Goal: Task Accomplishment & Management: Use online tool/utility

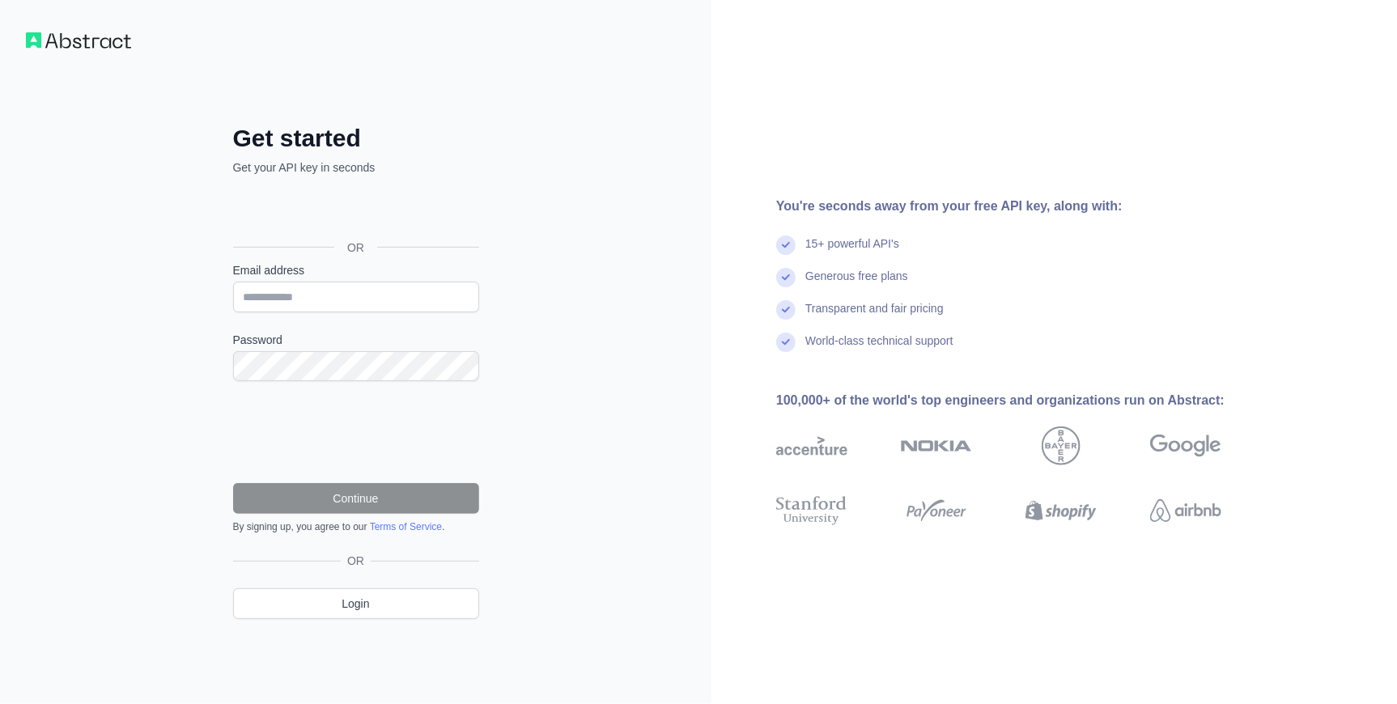
click at [379, 257] on div "OR" at bounding box center [356, 247] width 246 height 29
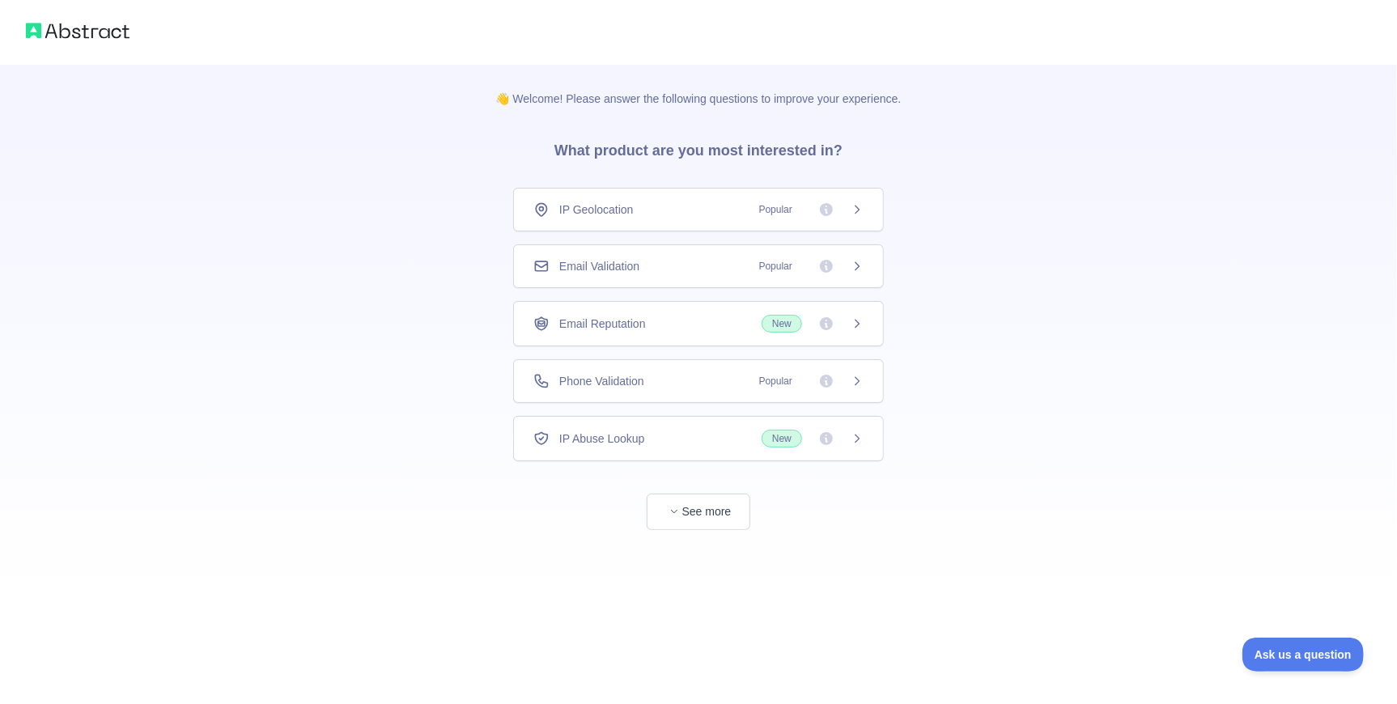
click at [848, 382] on span "Popular" at bounding box center [807, 381] width 114 height 16
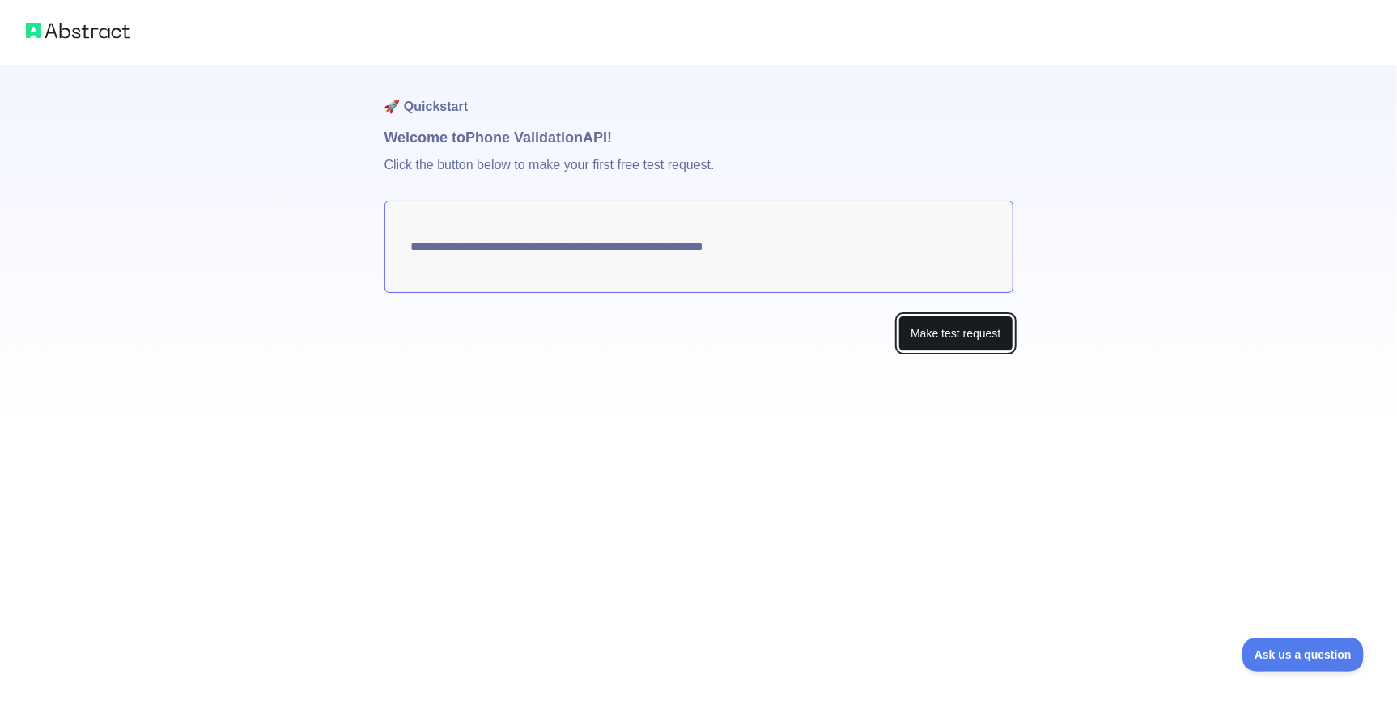
click at [920, 338] on button "Make test request" at bounding box center [955, 334] width 114 height 36
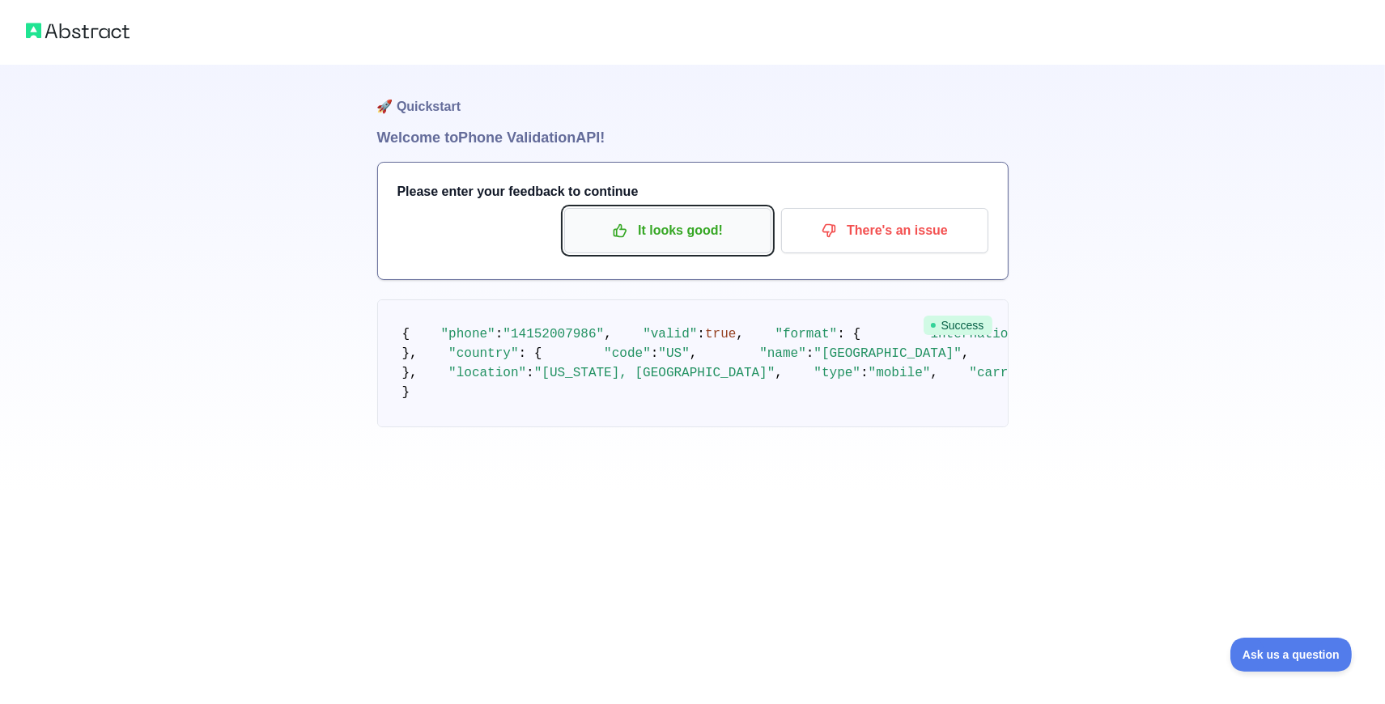
click at [660, 240] on p "It looks good!" at bounding box center [667, 231] width 183 height 28
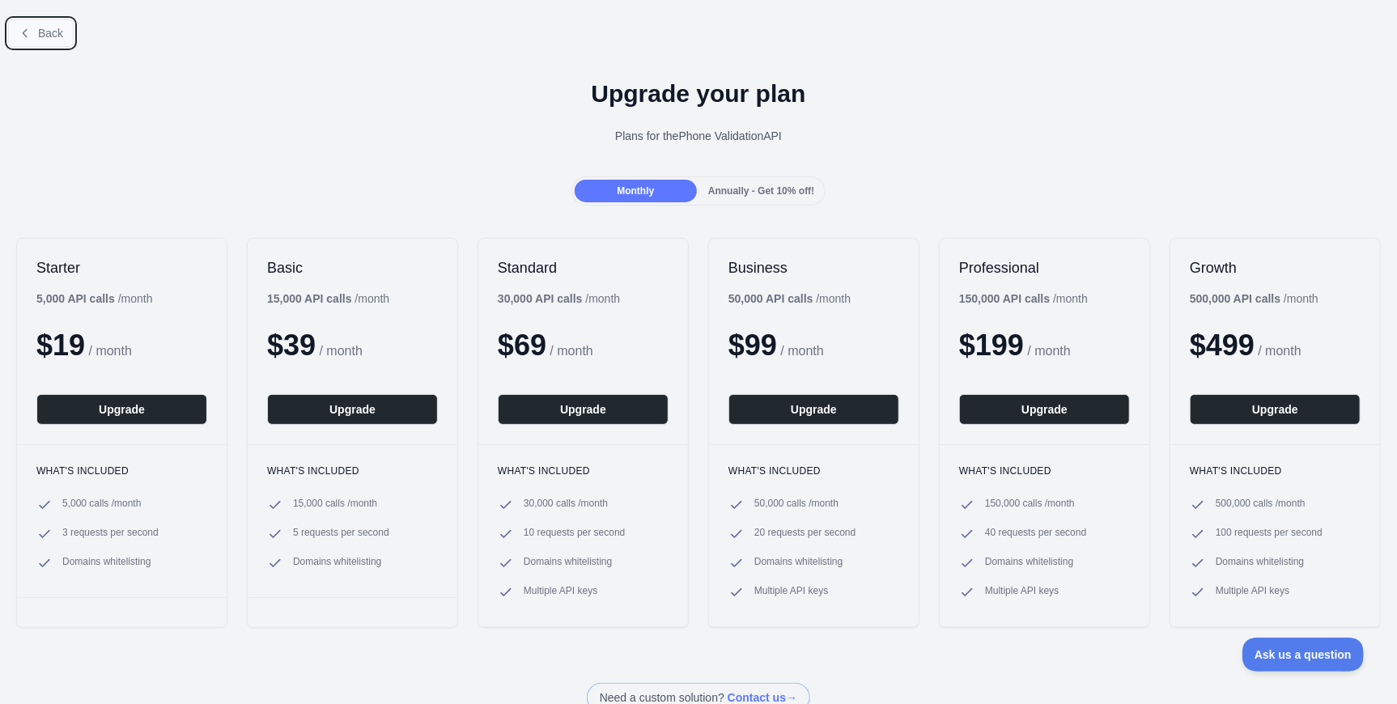
click at [57, 36] on span "Back" at bounding box center [50, 33] width 25 height 13
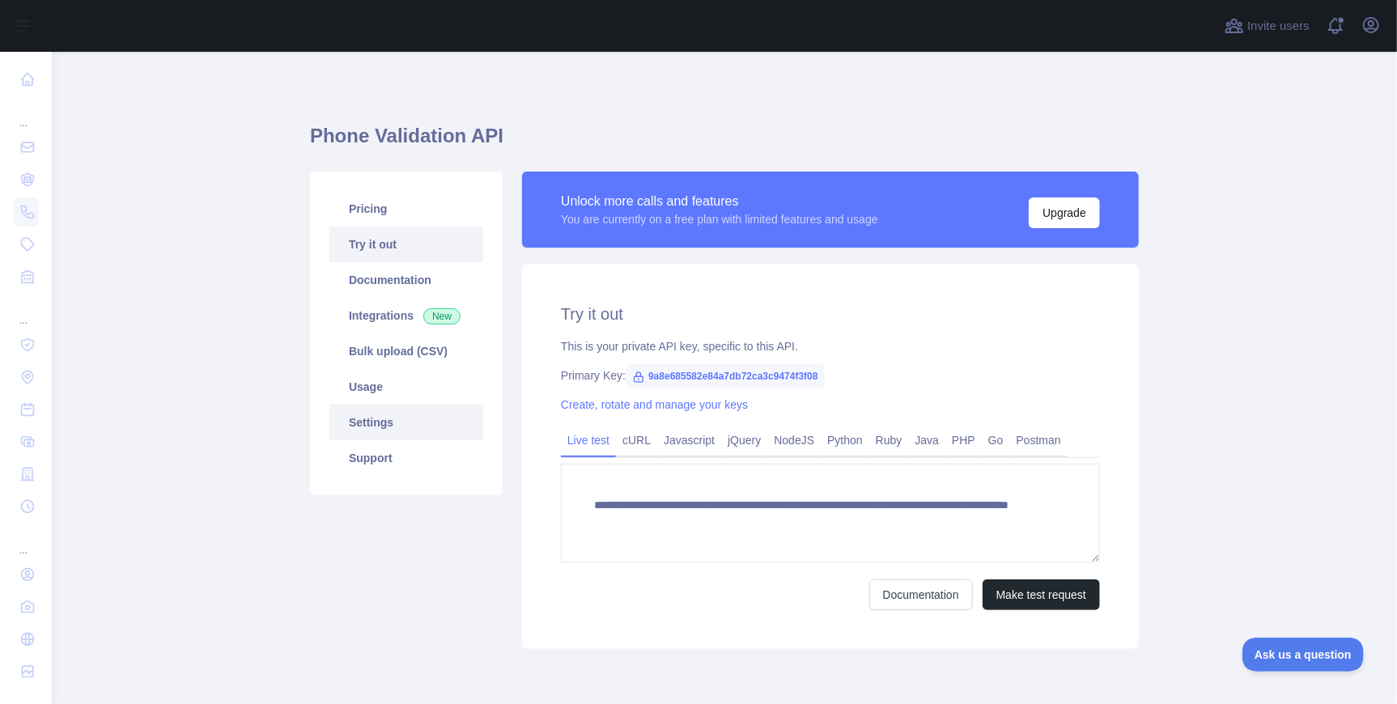
click at [380, 420] on link "Settings" at bounding box center [406, 423] width 154 height 36
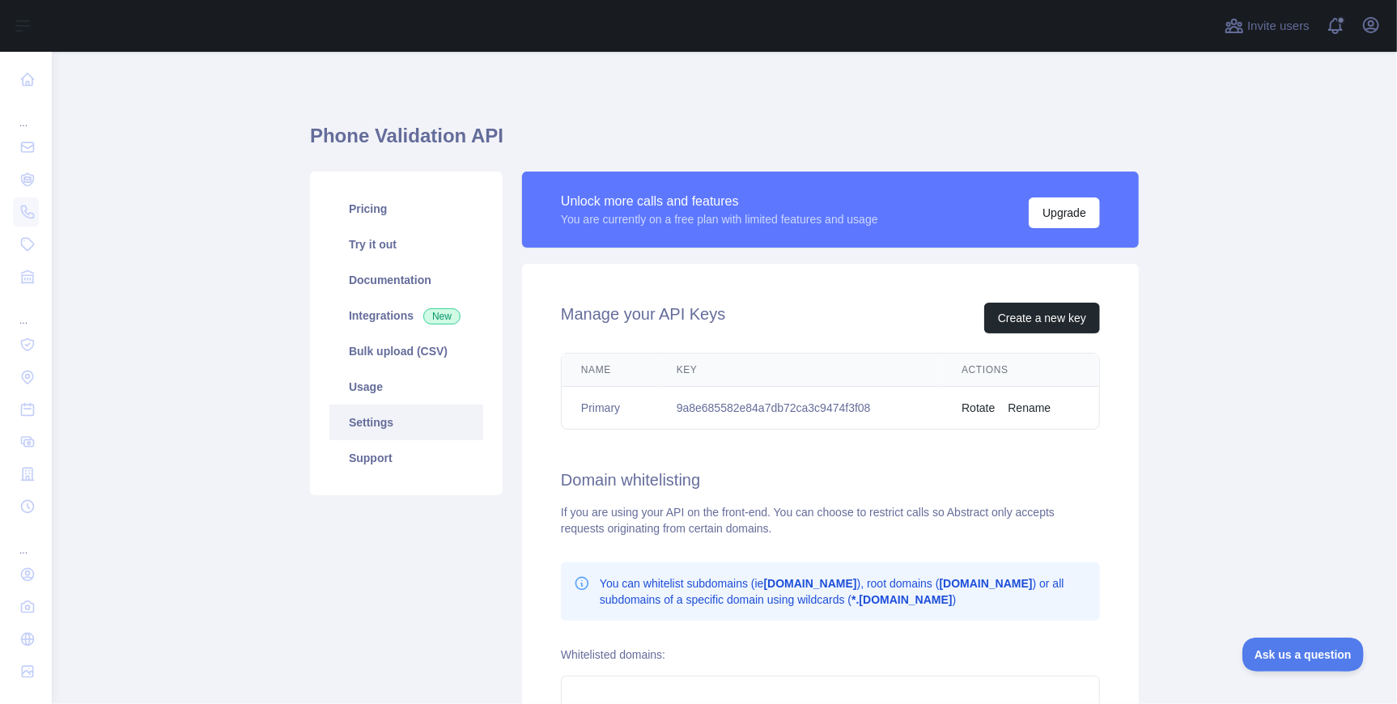
click at [792, 407] on td "9a8e685582e84a7db72ca3c9474f3f08" at bounding box center [799, 408] width 285 height 43
click at [792, 406] on td "9a8e685582e84a7db72ca3c9474f3f08" at bounding box center [799, 408] width 285 height 43
copy td "9a8e685582e84a7db72ca3c9474f3f08"
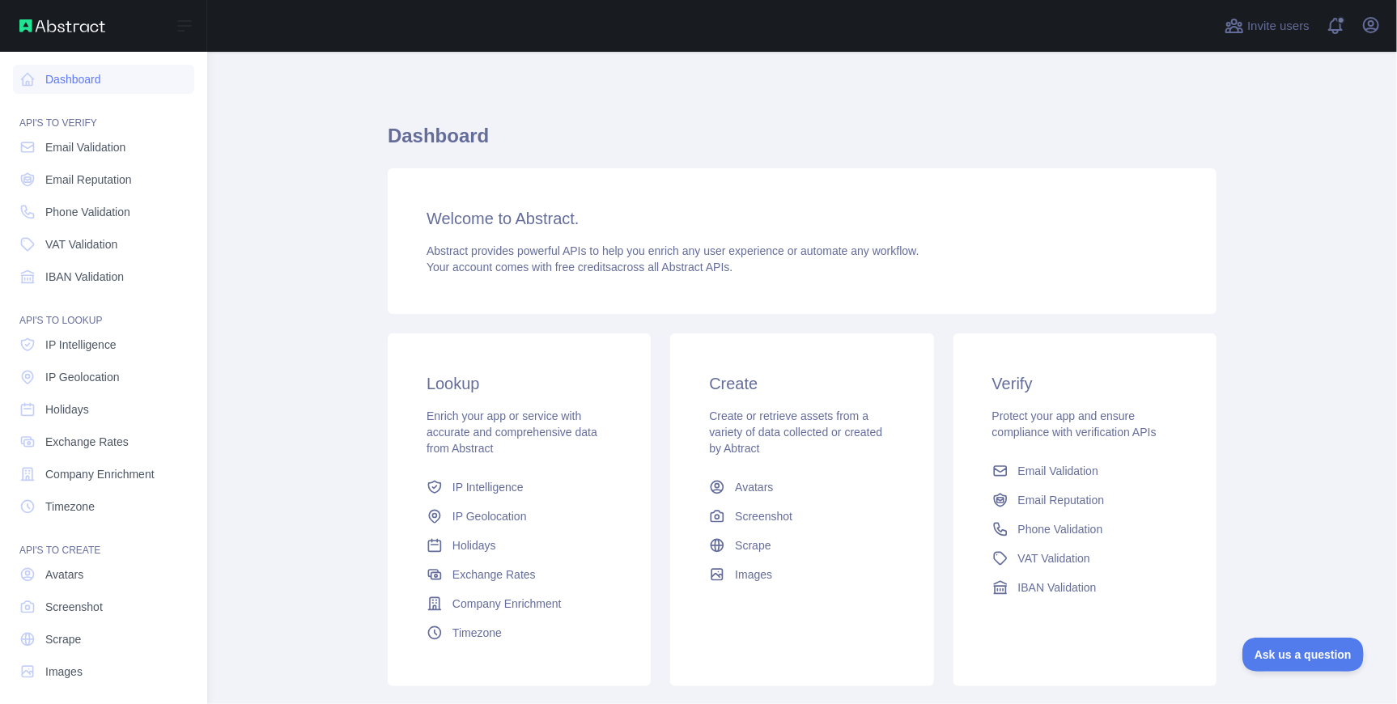
click at [36, 43] on div "Open sidebar" at bounding box center [103, 26] width 207 height 52
